Goal: Task Accomplishment & Management: Use online tool/utility

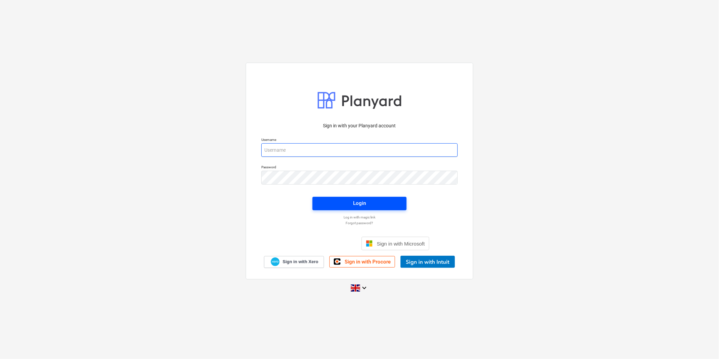
type input "[PERSON_NAME][EMAIL_ADDRESS][PERSON_NAME][DOMAIN_NAME]"
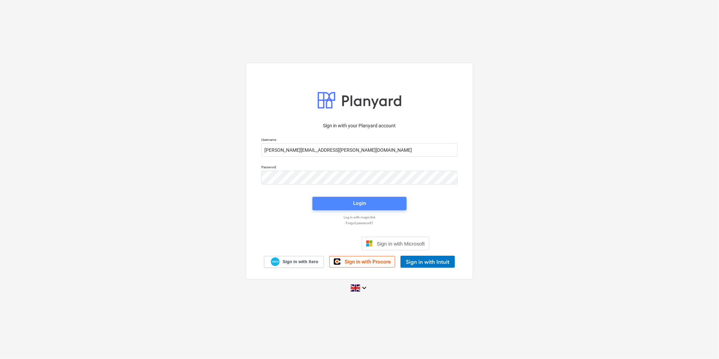
click at [333, 208] on button "Login" at bounding box center [359, 204] width 94 height 14
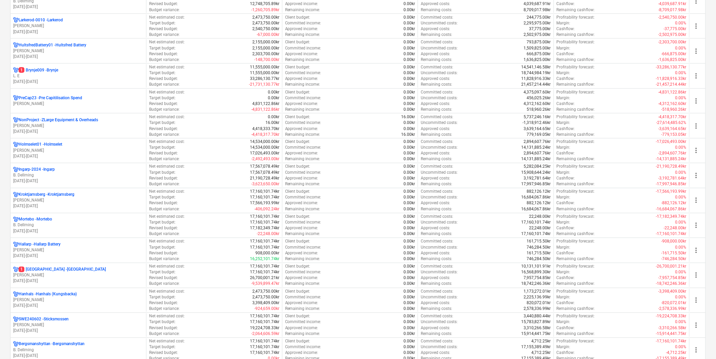
scroll to position [316, 0]
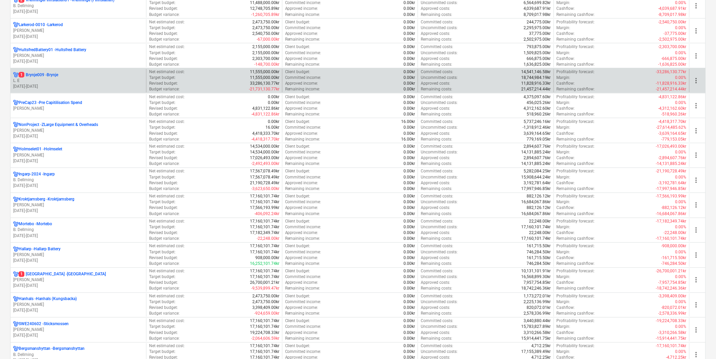
click at [59, 81] on p "L. E" at bounding box center [78, 81] width 130 height 6
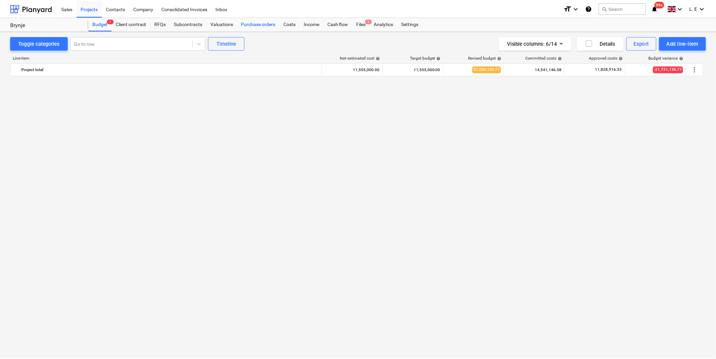
scroll to position [542, 0]
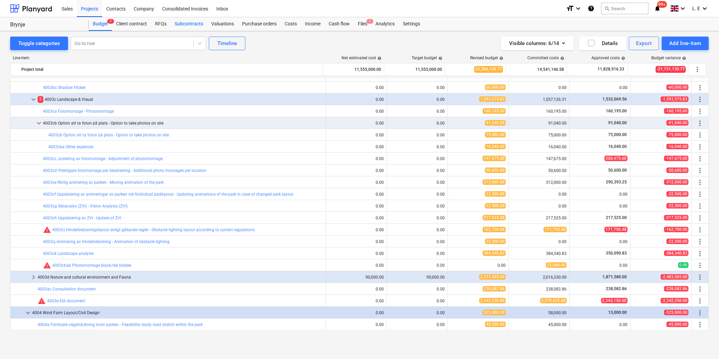
click at [185, 22] on div "Subcontracts" at bounding box center [189, 24] width 37 height 14
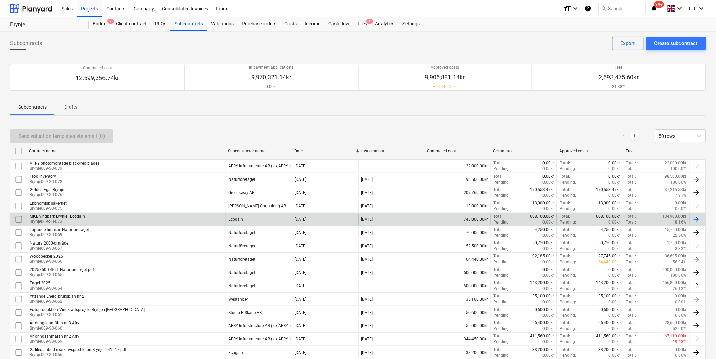
click at [131, 218] on div "MKB vindpark Brynje_ Ecogain Brynje009-SO-073" at bounding box center [126, 220] width 199 height 12
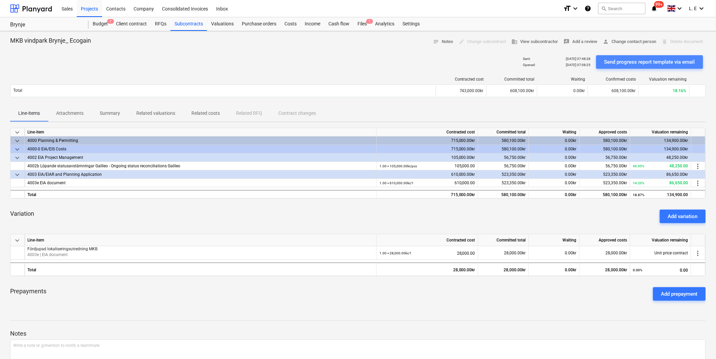
click at [635, 61] on div "Send progress report template via email" at bounding box center [650, 62] width 91 height 9
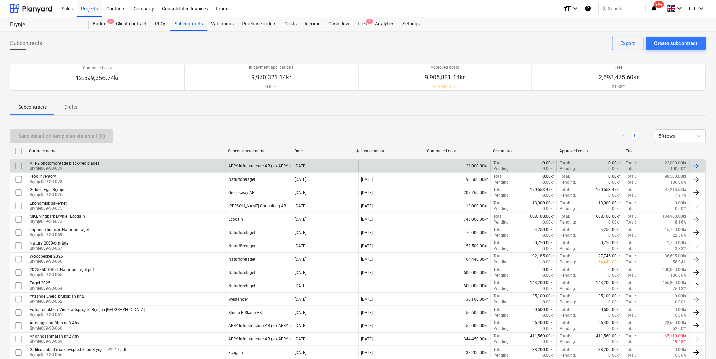
click at [167, 165] on div "AFRY photomontage black/red blades Brynje009-SO-079" at bounding box center [126, 166] width 199 height 12
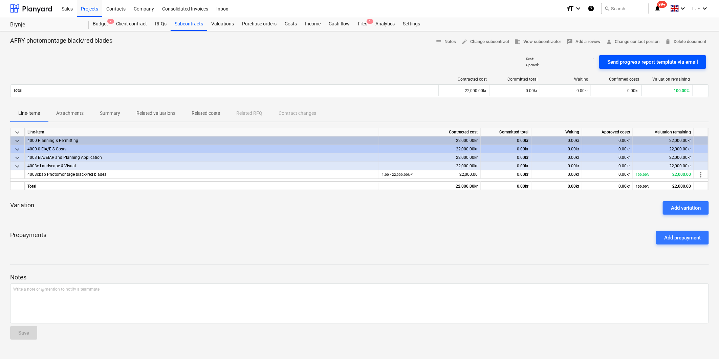
click at [630, 59] on div "Send progress report template via email" at bounding box center [652, 62] width 91 height 9
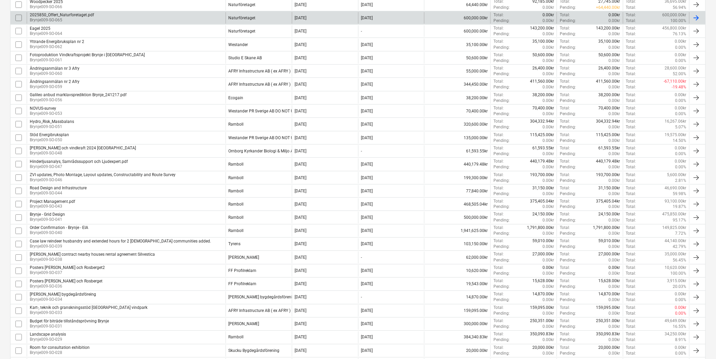
scroll to position [263, 0]
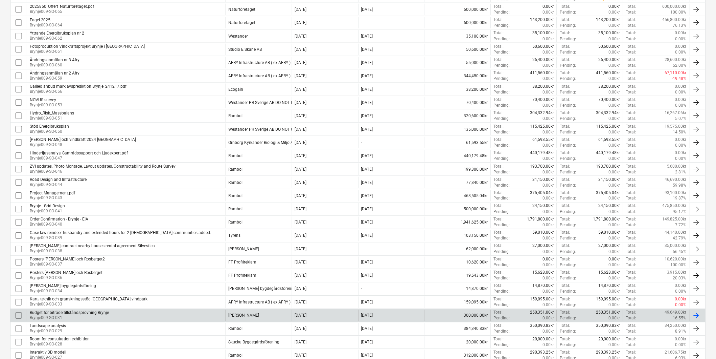
click at [240, 314] on div "[PERSON_NAME]" at bounding box center [259, 316] width 66 height 12
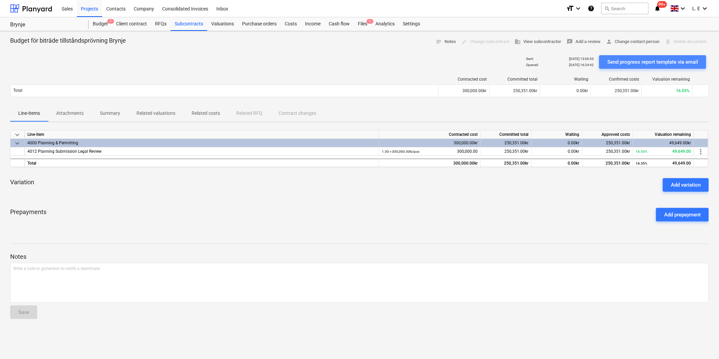
click at [624, 62] on div "Send progress report template via email" at bounding box center [652, 62] width 91 height 9
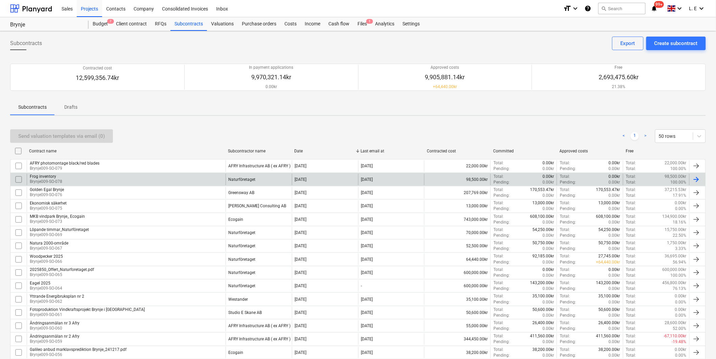
click at [59, 180] on p "Brynje009-SO-078" at bounding box center [46, 182] width 32 height 6
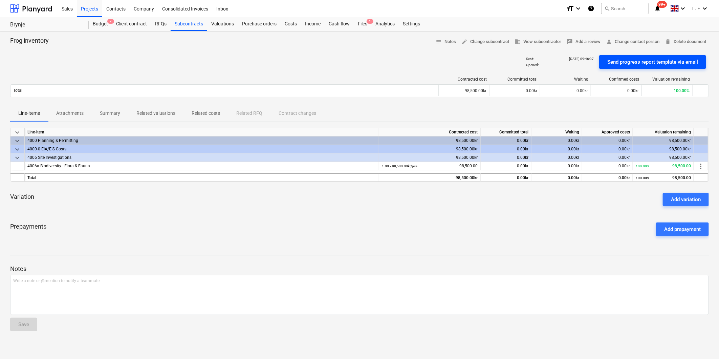
click at [633, 61] on div "Send progress report template via email" at bounding box center [652, 62] width 91 height 9
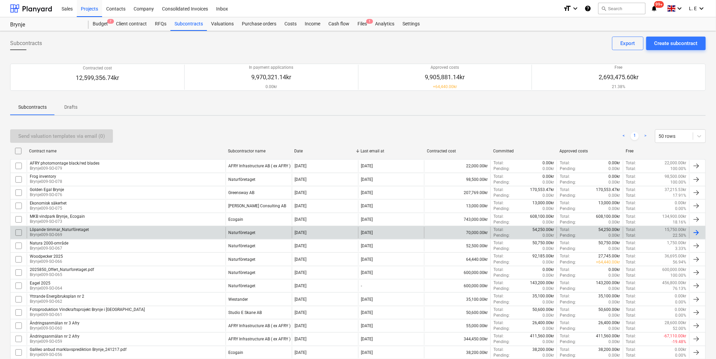
click at [82, 229] on div "Löpande timmar_Naturföretaget" at bounding box center [59, 229] width 59 height 5
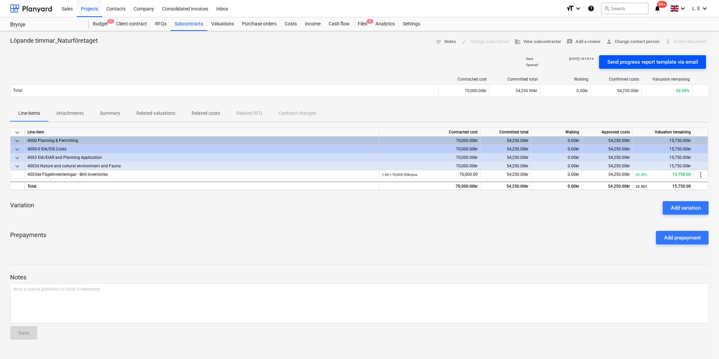
click at [640, 63] on div "Send progress report template via email" at bounding box center [652, 62] width 91 height 9
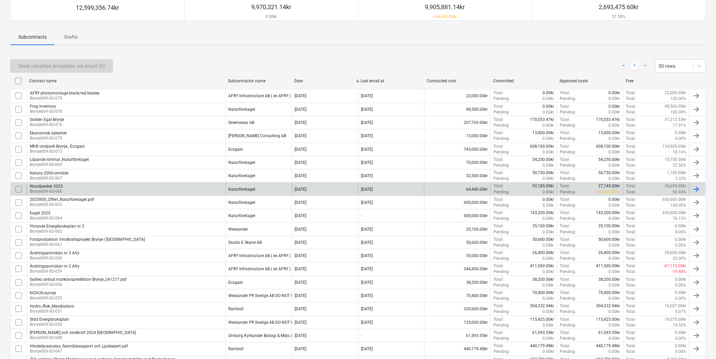
scroll to position [75, 0]
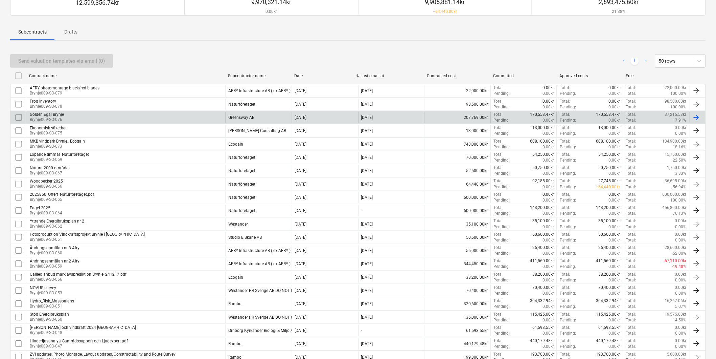
click at [166, 121] on div "Golden Egal Brynje Brynje009-SO-076" at bounding box center [126, 118] width 199 height 12
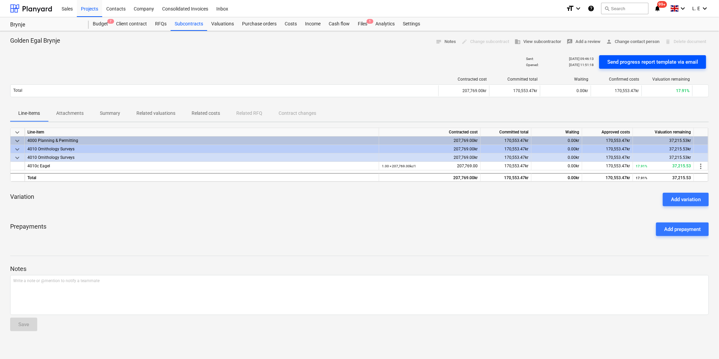
click at [625, 63] on div "Send progress report template via email" at bounding box center [652, 62] width 91 height 9
